Goal: Task Accomplishment & Management: Manage account settings

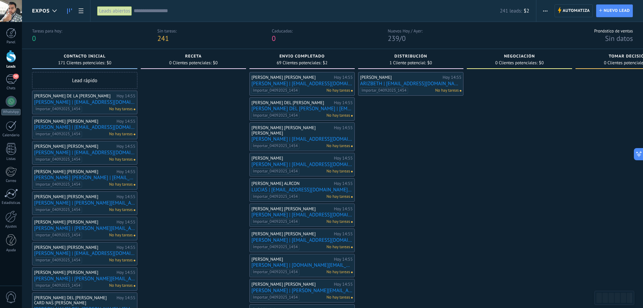
click at [541, 11] on button "button" at bounding box center [546, 10] width 10 height 13
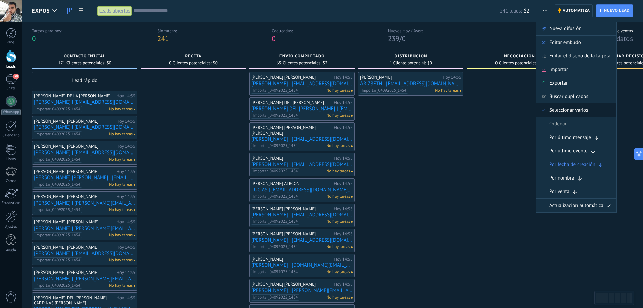
click at [590, 107] on div "Seleccionar varios" at bounding box center [577, 110] width 80 height 14
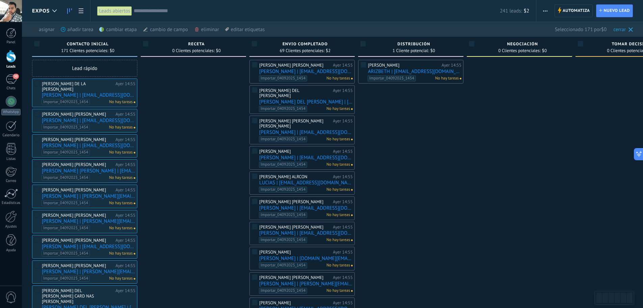
click at [115, 29] on div "cambiar etapa màs" at bounding box center [129, 29] width 60 height 15
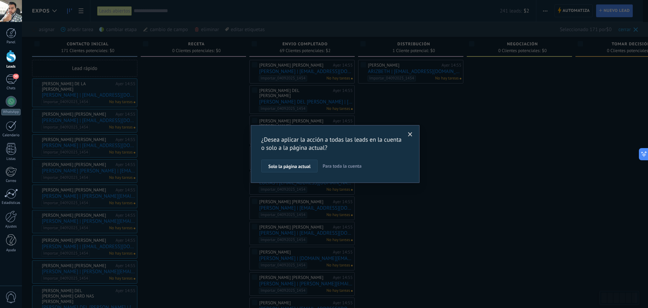
click at [298, 167] on span "Solo la página actual" at bounding box center [289, 166] width 42 height 5
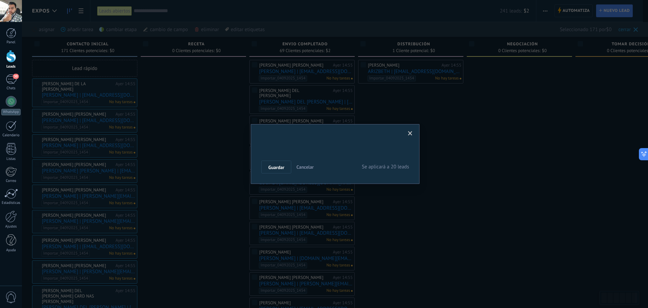
click at [0, 0] on div "Nueva consulta Cualificado Cotización enviada Pedido creado [PERSON_NAME] compl…" at bounding box center [0, 0] width 0 height 0
click at [282, 179] on label at bounding box center [335, 172] width 148 height 11
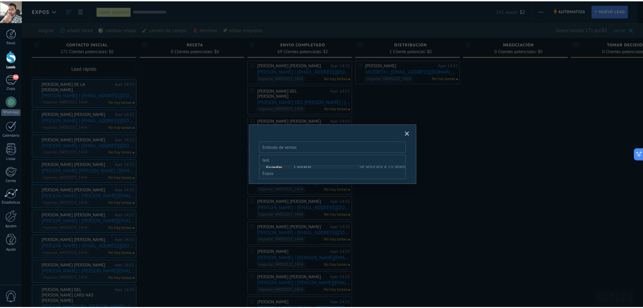
scroll to position [26, 0]
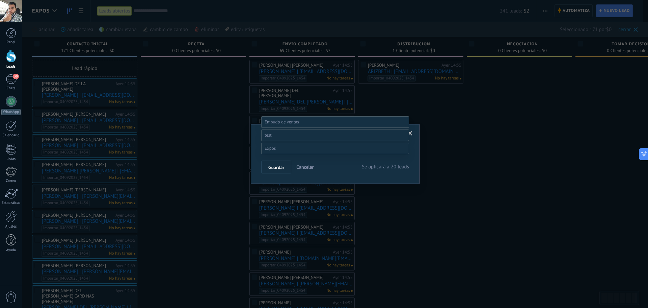
click at [0, 0] on label "Receta" at bounding box center [0, 0] width 0 height 0
click at [284, 166] on span "Guardar" at bounding box center [276, 167] width 16 height 5
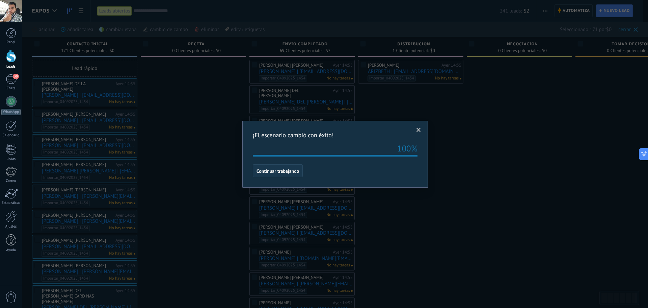
click at [283, 171] on span "Continuar trabajando" at bounding box center [278, 170] width 43 height 5
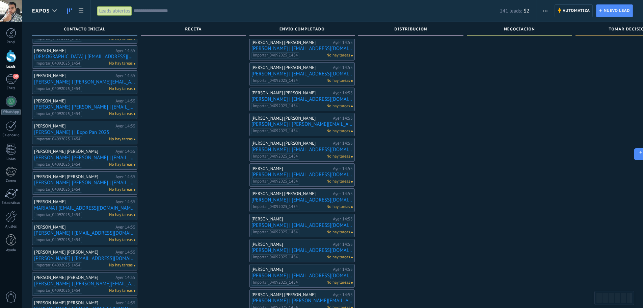
scroll to position [778, 0]
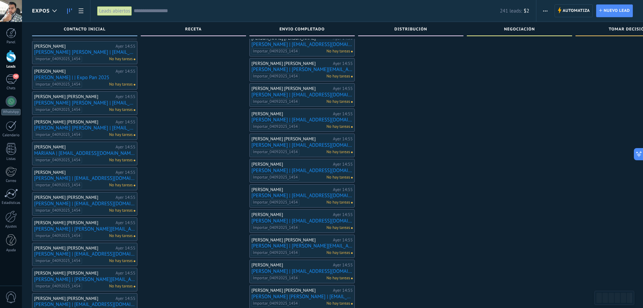
click at [544, 11] on use "button" at bounding box center [545, 10] width 4 height 1
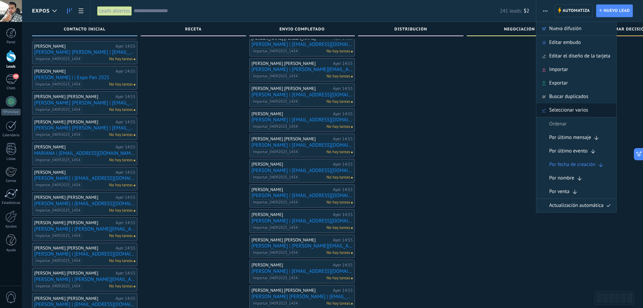
click at [579, 107] on span "Seleccionar varios" at bounding box center [568, 110] width 39 height 14
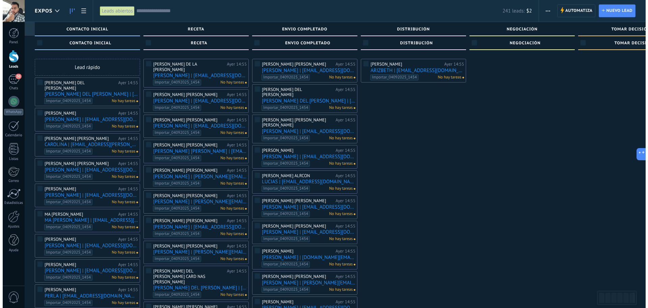
scroll to position [0, 0]
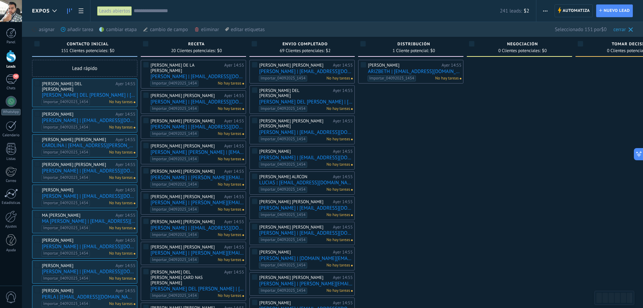
click at [110, 33] on div "cambiar etapa màs" at bounding box center [129, 29] width 60 height 15
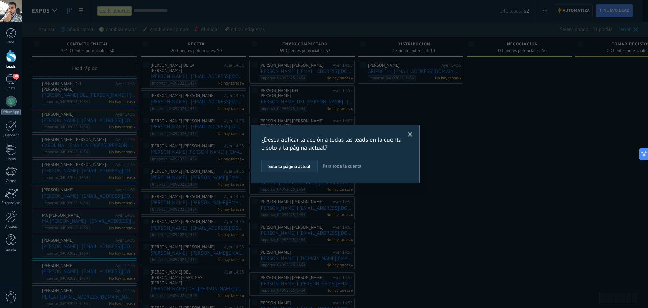
click at [295, 166] on span "Solo la página actual" at bounding box center [289, 166] width 42 height 5
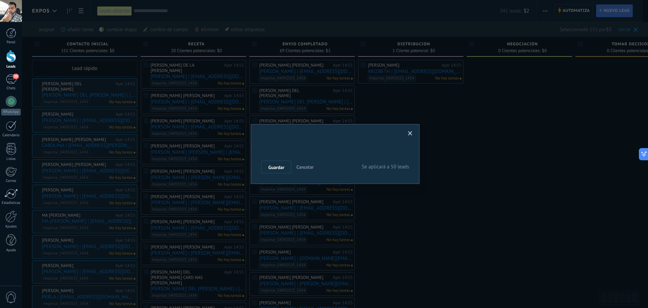
click at [0, 0] on div "Nueva consulta Cualificado Cotización enviada Pedido creado [PERSON_NAME] compl…" at bounding box center [0, 0] width 0 height 0
click at [276, 176] on span at bounding box center [270, 173] width 11 height 6
click at [0, 0] on label "Receta" at bounding box center [0, 0] width 0 height 0
click at [279, 167] on span "Guardar" at bounding box center [276, 167] width 16 height 5
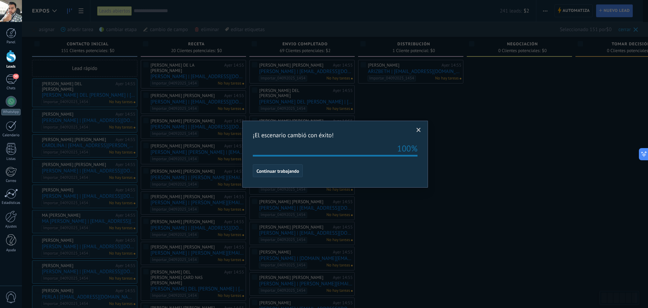
click at [286, 173] on span "Continuar trabajando" at bounding box center [278, 170] width 43 height 5
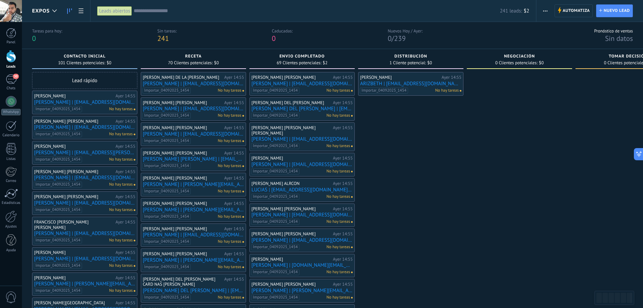
click at [546, 12] on span "button" at bounding box center [545, 10] width 4 height 13
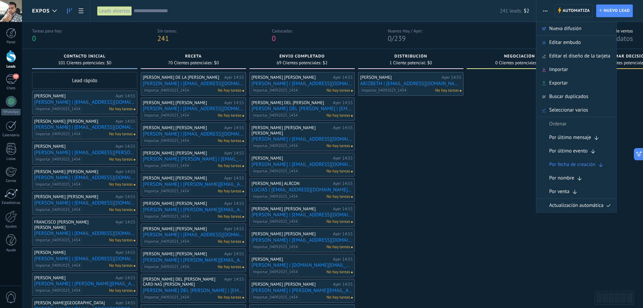
click at [161, 12] on input "text" at bounding box center [317, 10] width 366 height 7
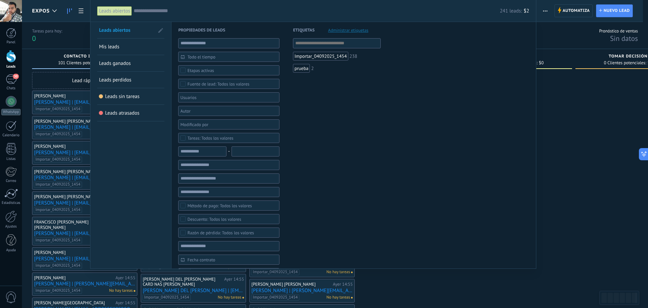
click at [227, 71] on span "Etapas activas" at bounding box center [228, 70] width 83 height 5
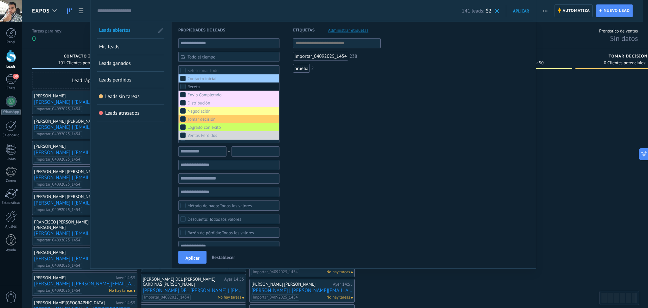
click at [197, 88] on div "Receta" at bounding box center [193, 86] width 12 height 5
click at [196, 260] on span "Aplicar" at bounding box center [192, 257] width 14 height 5
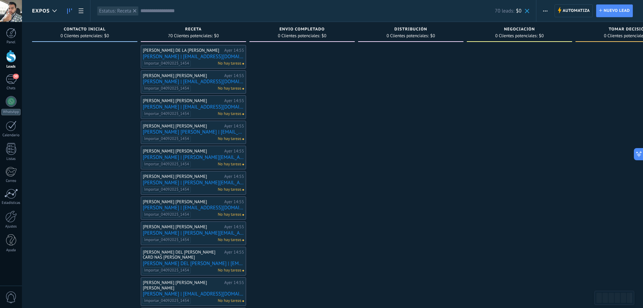
click at [543, 9] on button "button" at bounding box center [546, 10] width 10 height 13
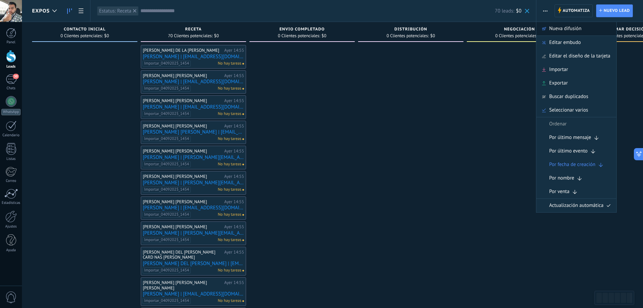
click at [564, 31] on span "Nueva difusión" at bounding box center [565, 29] width 32 height 14
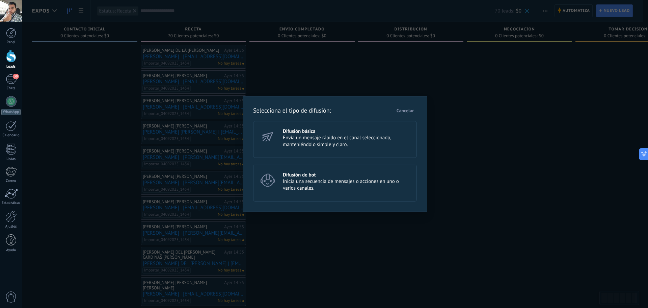
click at [316, 143] on span "Envía un mensaje rápido en el canal seleccionado, manteniéndolo simple y claro." at bounding box center [347, 141] width 128 height 14
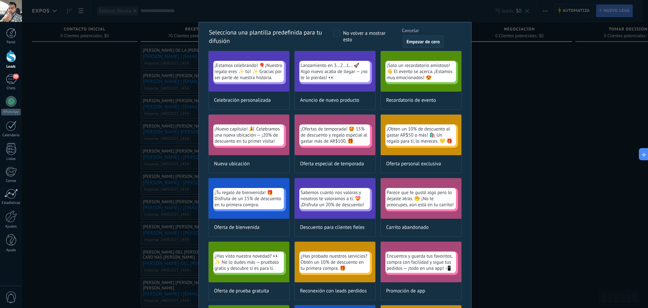
click at [420, 41] on span "Empezar de cero" at bounding box center [423, 41] width 33 height 5
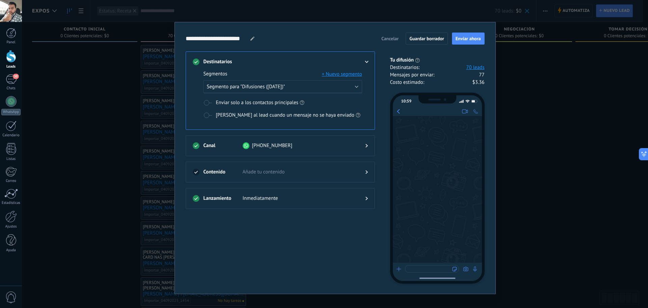
click at [366, 171] on use at bounding box center [367, 172] width 2 height 4
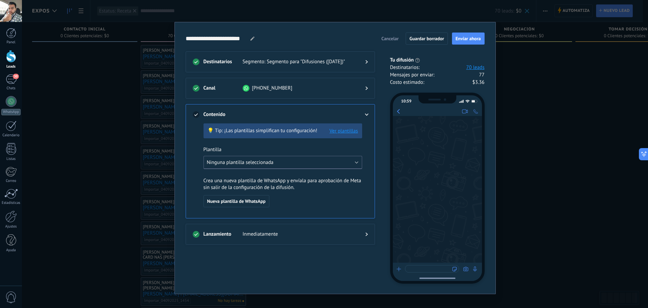
click at [322, 159] on button "Ninguna plantilla seleccionada" at bounding box center [283, 162] width 159 height 13
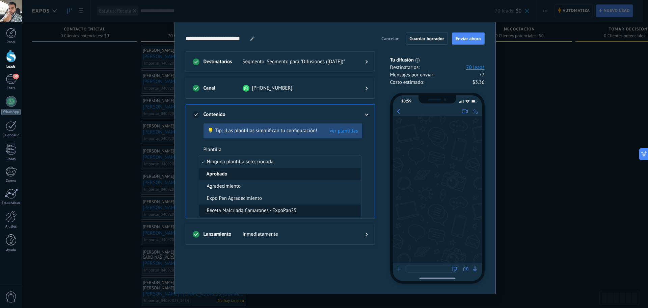
click at [274, 211] on span "Receta Malcriada Camarones - ExpoPan25" at bounding box center [252, 210] width 90 height 7
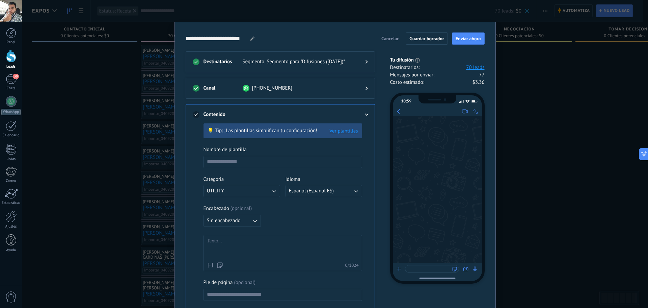
type input "**********"
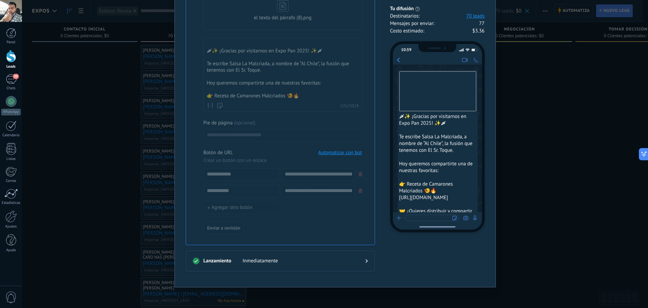
scroll to position [250, 0]
click at [366, 259] on icon at bounding box center [367, 259] width 2 height 4
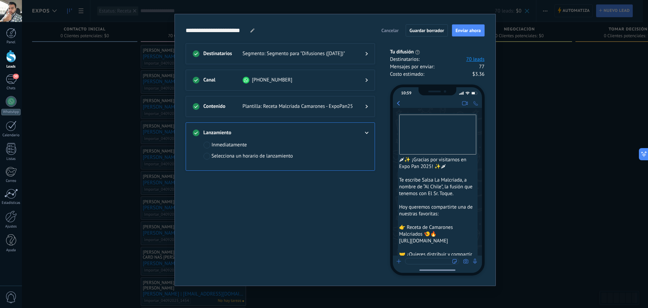
scroll to position [0, 0]
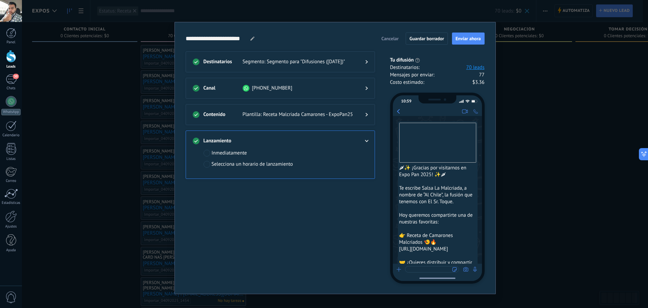
click at [364, 139] on div at bounding box center [362, 140] width 14 height 7
click at [364, 138] on div at bounding box center [362, 140] width 14 height 7
click at [365, 139] on div at bounding box center [362, 140] width 14 height 7
click at [468, 40] on span "Enviar ahora" at bounding box center [468, 38] width 25 height 5
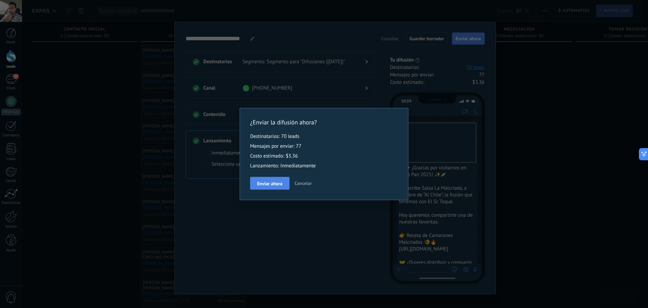
click at [273, 184] on span "Enviar ahora" at bounding box center [269, 183] width 25 height 5
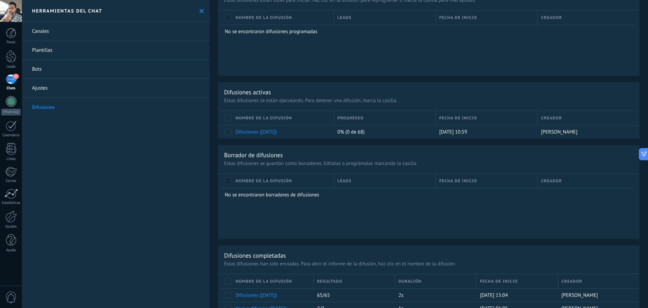
scroll to position [300, 0]
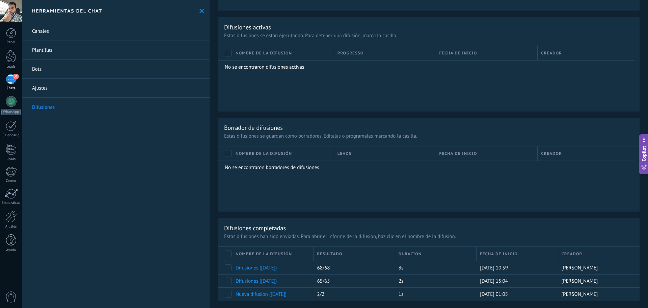
scroll to position [357, 0]
click at [11, 79] on div "31" at bounding box center [11, 79] width 11 height 10
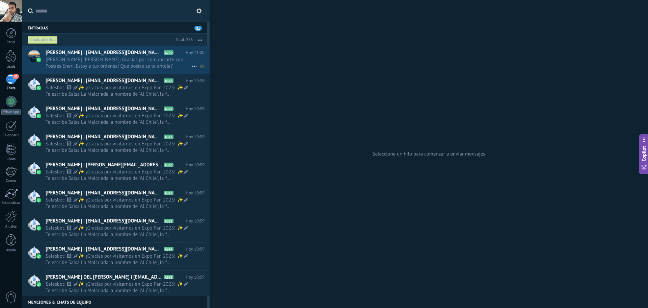
click at [102, 67] on span "[PERSON_NAME] [PERSON_NAME]: Gracias por comunicarte con Postres Eneri. Estoy a…" at bounding box center [119, 62] width 146 height 13
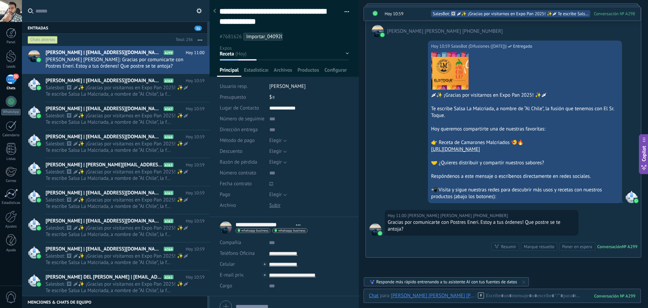
scroll to position [406, 0]
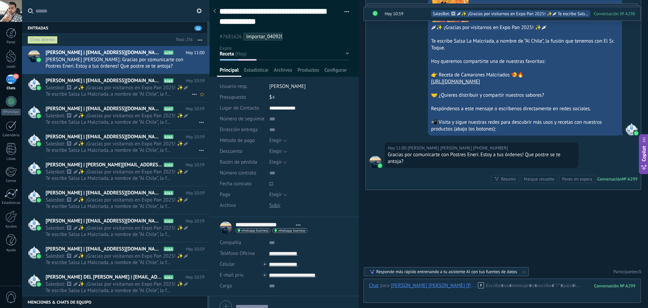
click at [96, 92] on span "Salesbot: 🖼 🌶✨ ¡Gracias por visitarnos en Expo Pan 2025! ✨🌶 Te escribe Salsa La…" at bounding box center [119, 90] width 146 height 13
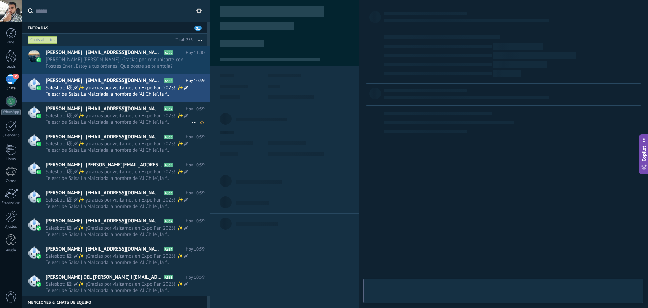
type textarea "**********"
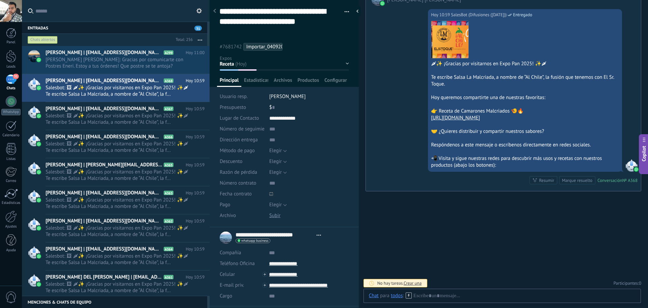
scroll to position [135, 0]
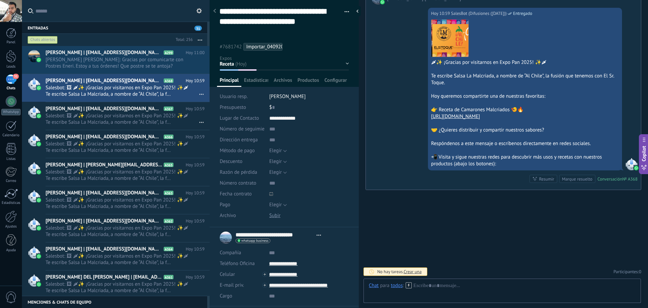
click at [9, 78] on div "31" at bounding box center [11, 79] width 11 height 10
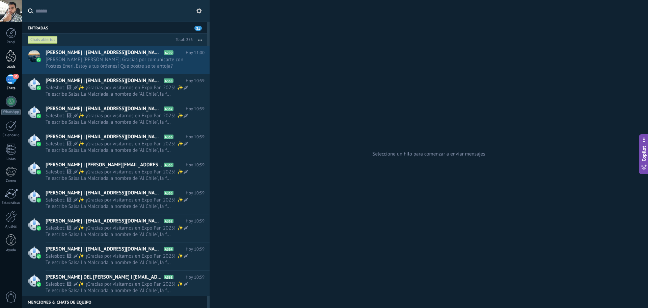
click at [15, 61] on div at bounding box center [11, 56] width 10 height 12
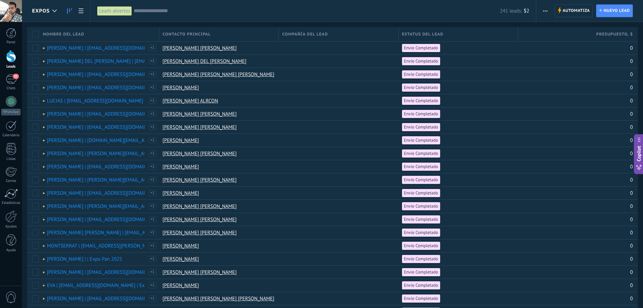
click at [73, 11] on link at bounding box center [69, 10] width 11 height 13
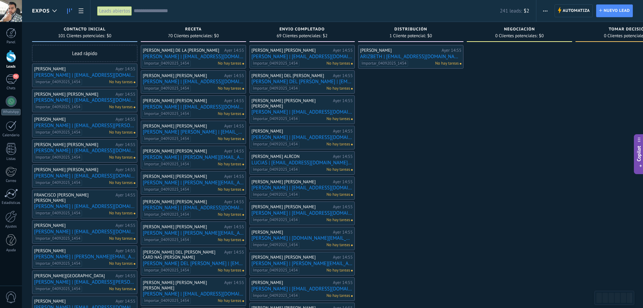
click at [544, 10] on span "button" at bounding box center [545, 10] width 4 height 13
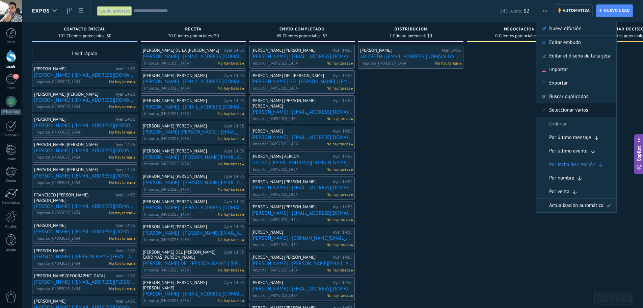
click at [580, 110] on span "Seleccionar varios" at bounding box center [568, 110] width 39 height 14
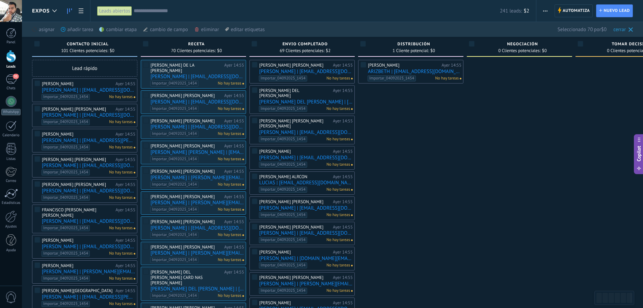
click at [117, 31] on div "cambiar etapa màs" at bounding box center [129, 29] width 60 height 15
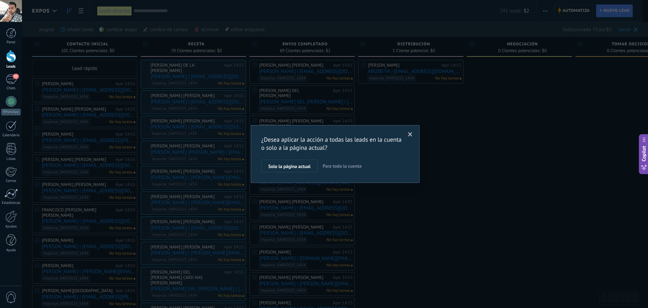
click at [347, 165] on span "Para toda la cuenta" at bounding box center [342, 166] width 39 height 6
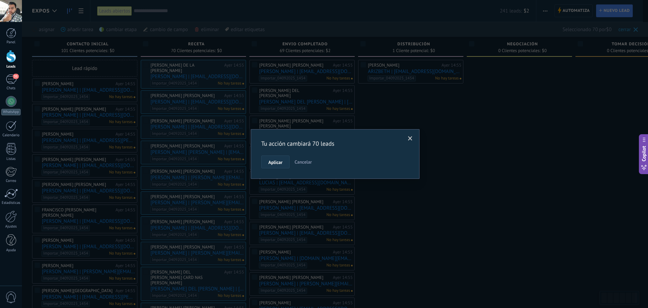
click at [278, 160] on span "Aplicar" at bounding box center [275, 162] width 14 height 5
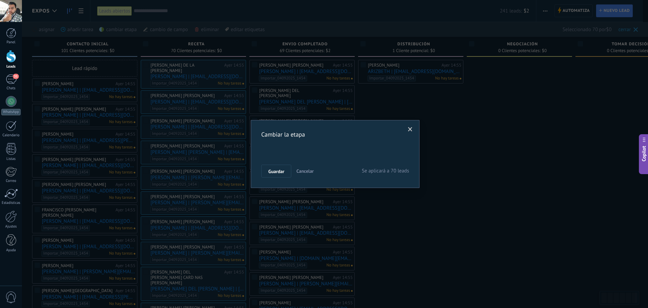
click at [0, 0] on div "Nueva consulta Cualificado Cotización enviada Pedido creado [PERSON_NAME] compl…" at bounding box center [0, 0] width 0 height 0
click at [286, 183] on label at bounding box center [335, 177] width 148 height 11
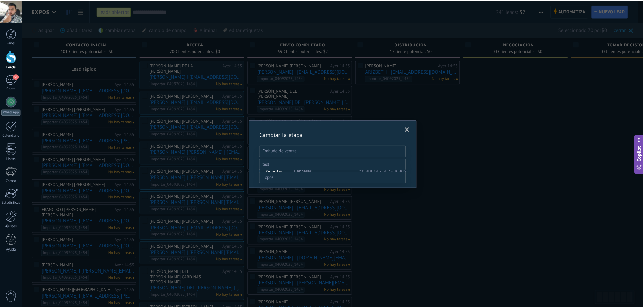
scroll to position [26, 0]
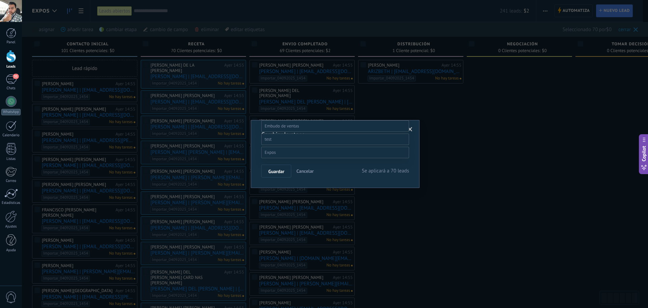
click at [0, 0] on label "Envio Completado" at bounding box center [0, 0] width 0 height 0
click at [277, 170] on span "Guardar" at bounding box center [276, 171] width 16 height 5
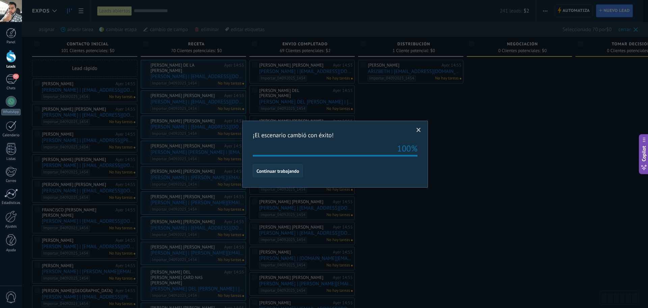
click at [268, 172] on span "Continuar trabajando" at bounding box center [278, 170] width 43 height 5
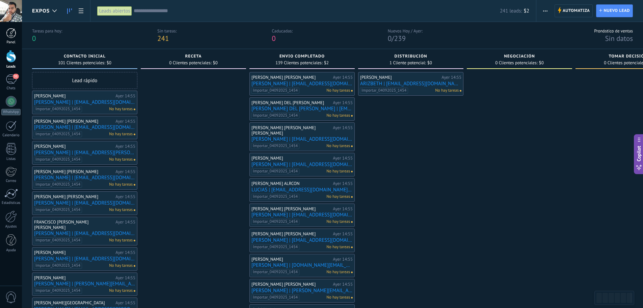
click at [10, 34] on div at bounding box center [11, 33] width 10 height 10
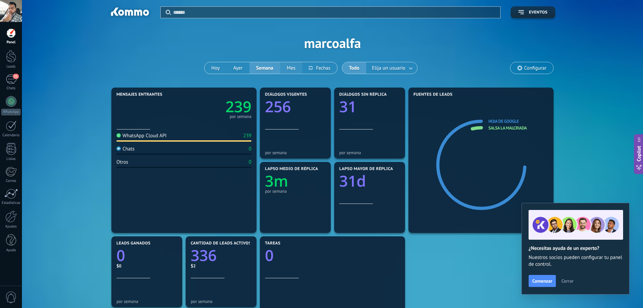
click at [294, 69] on button "Mes" at bounding box center [291, 67] width 22 height 11
click at [238, 68] on button "Ayer" at bounding box center [238, 67] width 23 height 11
click at [224, 68] on button "Hoy" at bounding box center [216, 67] width 22 height 11
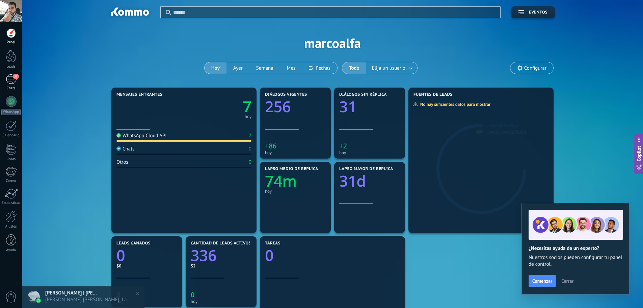
click at [11, 84] on div "32" at bounding box center [11, 79] width 11 height 10
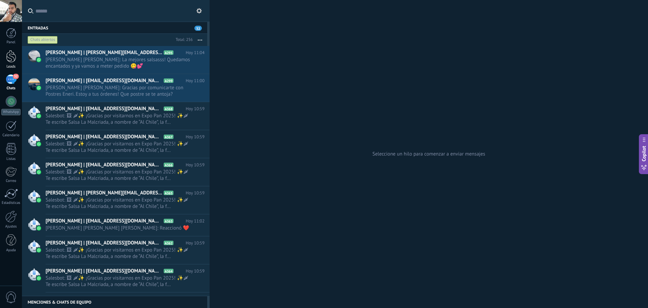
click at [6, 55] on div at bounding box center [11, 56] width 10 height 12
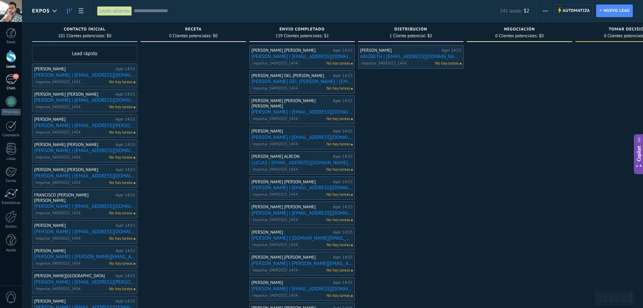
click at [14, 74] on span "32" at bounding box center [16, 76] width 6 height 5
